Goal: Transaction & Acquisition: Purchase product/service

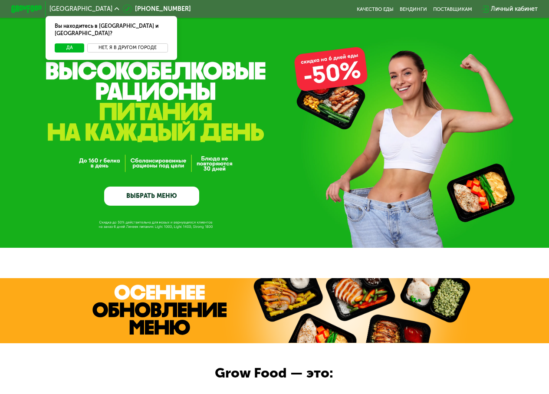
click at [121, 43] on button "Нет, я в другом городе" at bounding box center [127, 47] width 80 height 9
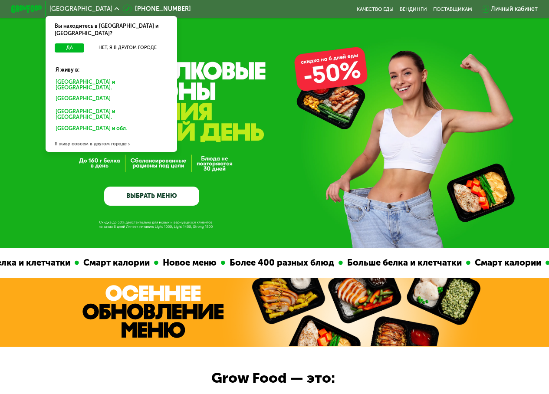
click at [89, 76] on div "Санкт-Петербурге и обл." at bounding box center [111, 84] width 122 height 16
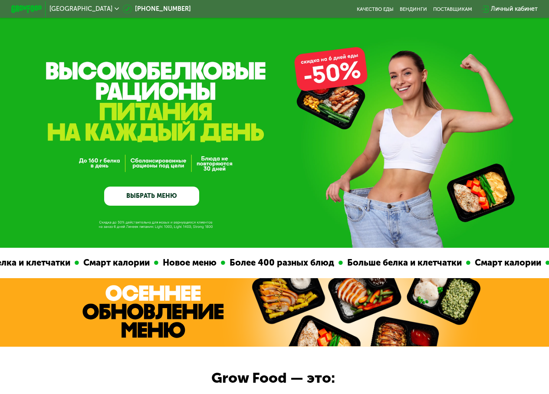
click at [169, 199] on link "ВЫБРАТЬ МЕНЮ" at bounding box center [151, 196] width 95 height 19
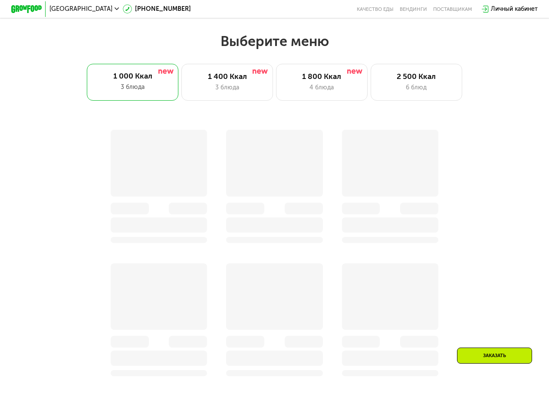
scroll to position [491, 0]
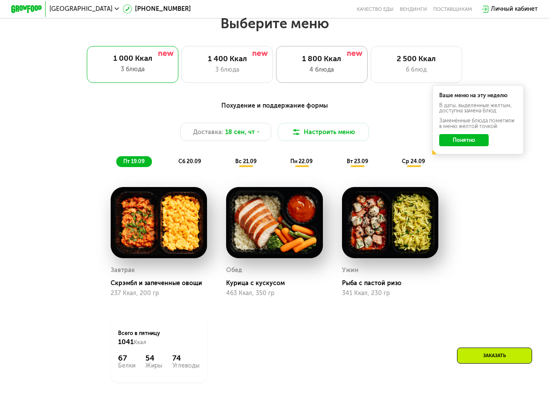
click at [343, 72] on div "4 блюда" at bounding box center [322, 69] width 76 height 9
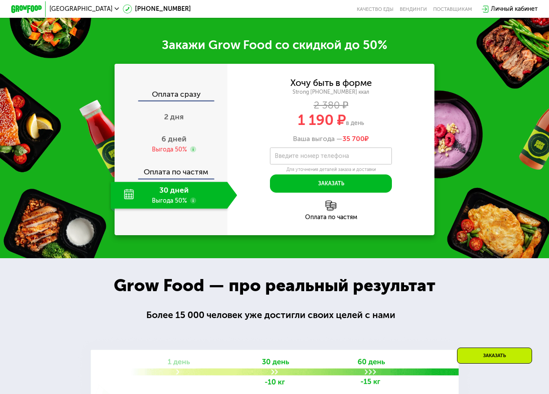
scroll to position [925, 0]
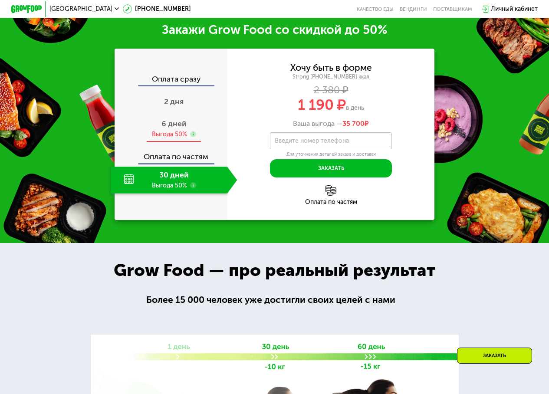
click at [168, 128] on span "6 дней" at bounding box center [173, 124] width 25 height 10
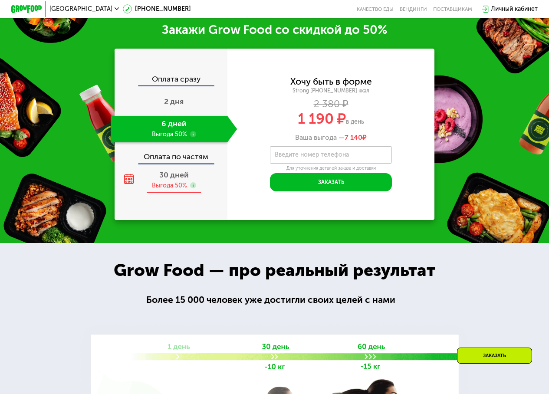
click at [169, 180] on span "30 дней" at bounding box center [174, 175] width 30 height 10
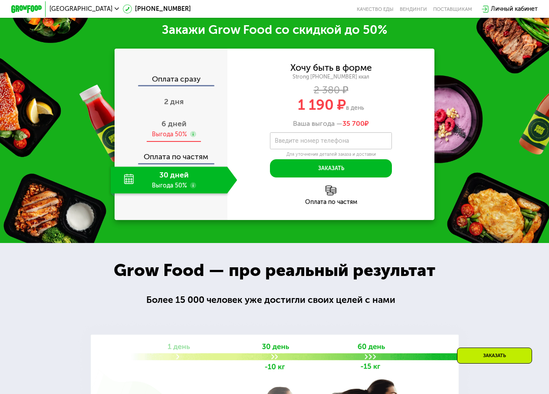
click at [191, 137] on use at bounding box center [193, 134] width 6 height 6
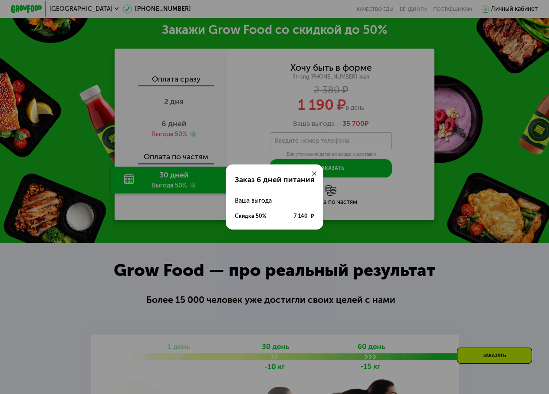
click at [316, 174] on icon at bounding box center [314, 173] width 5 height 5
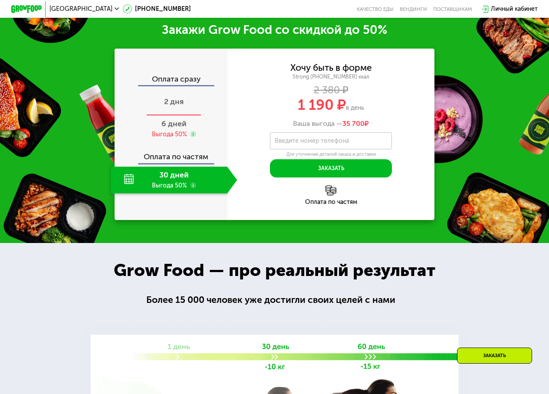
click at [170, 106] on span "2 дня" at bounding box center [174, 102] width 20 height 10
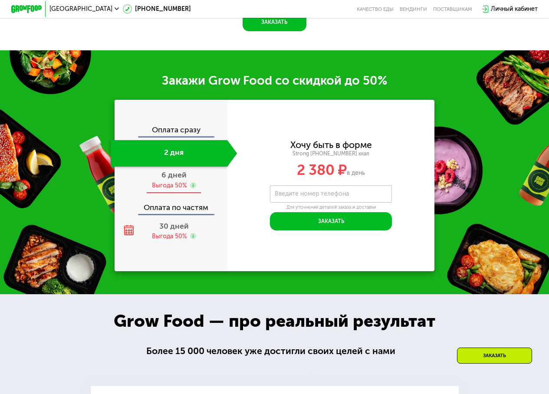
click at [169, 183] on div "Выгода 50%" at bounding box center [169, 185] width 35 height 8
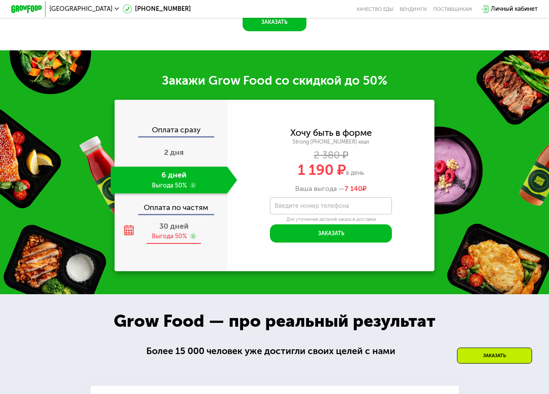
click at [166, 237] on div "Выгода 50%" at bounding box center [169, 236] width 35 height 8
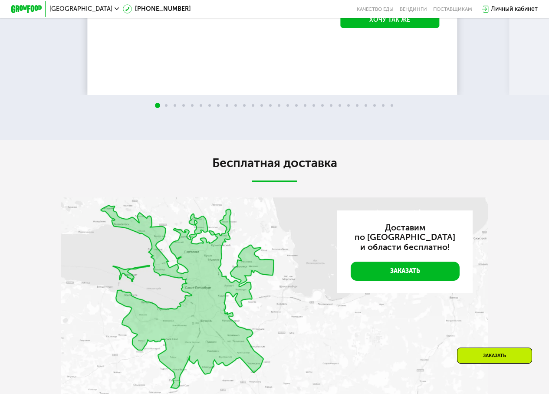
scroll to position [1706, 0]
